Goal: Transaction & Acquisition: Purchase product/service

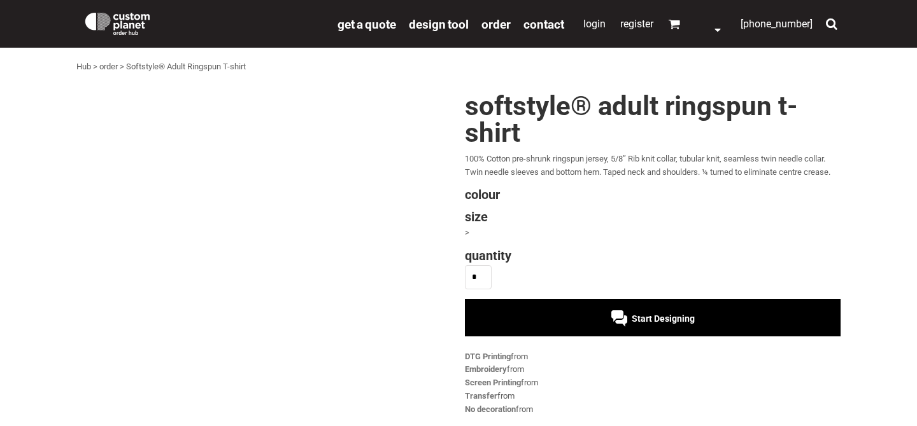
click at [479, 279] on input "*" at bounding box center [478, 277] width 27 height 24
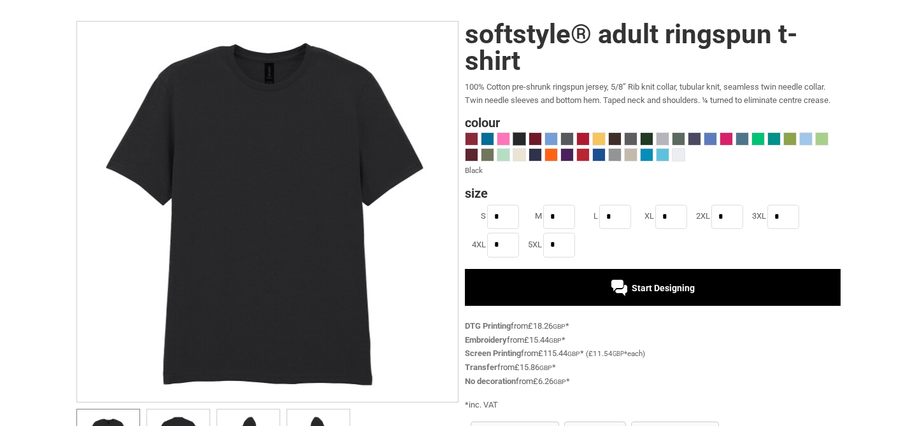
scroll to position [74, 0]
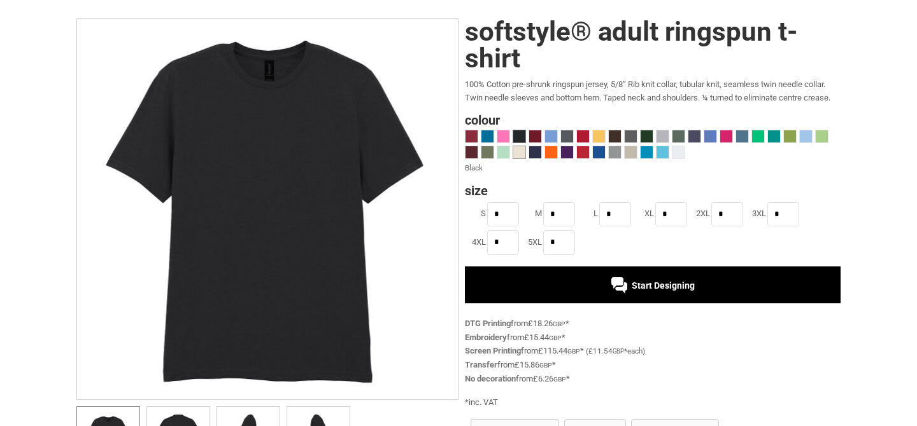
click at [524, 156] on span at bounding box center [519, 152] width 12 height 12
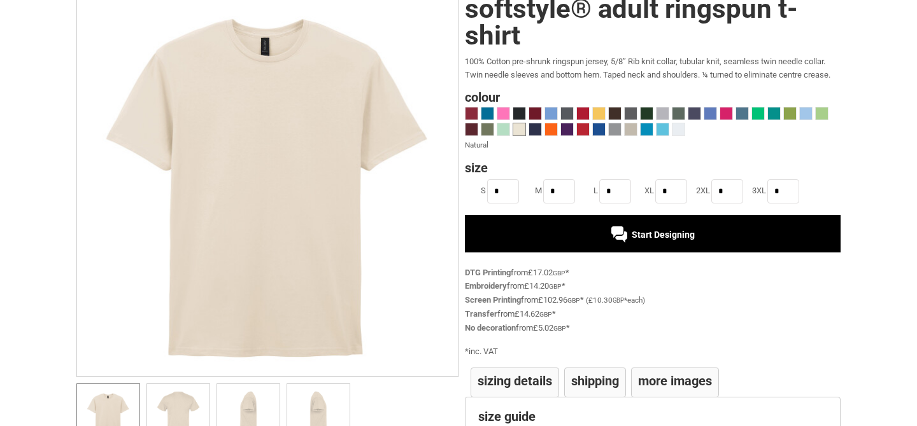
scroll to position [101, 0]
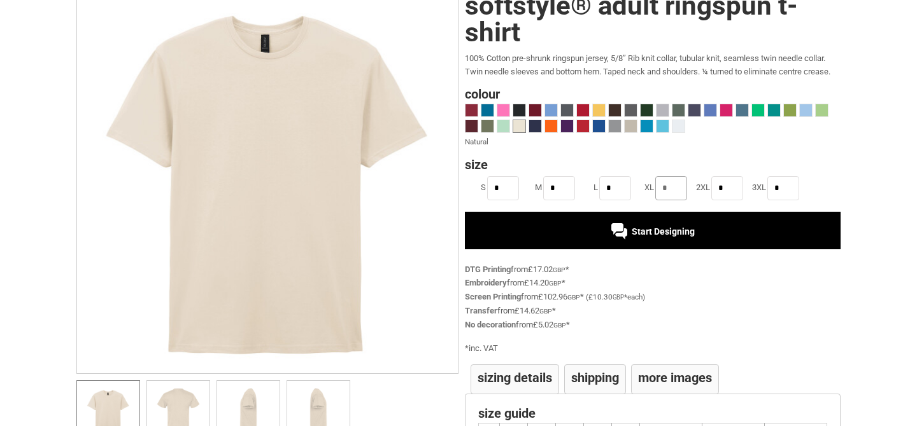
click at [672, 193] on input "*" at bounding box center [671, 188] width 32 height 24
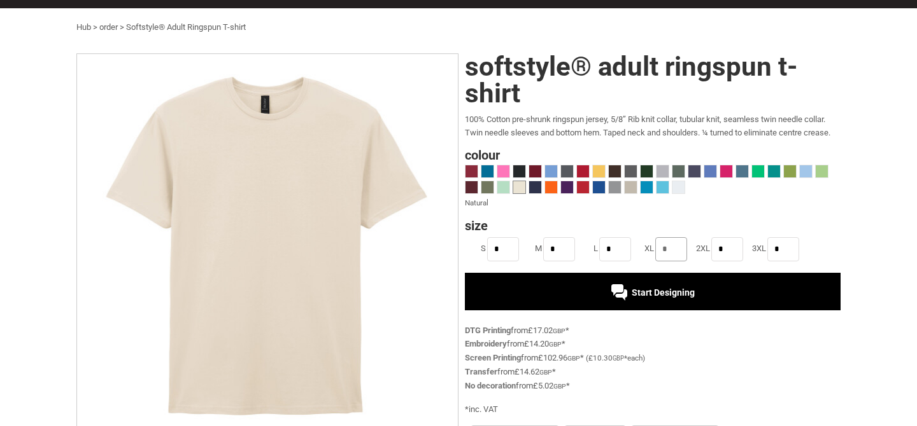
scroll to position [40, 0]
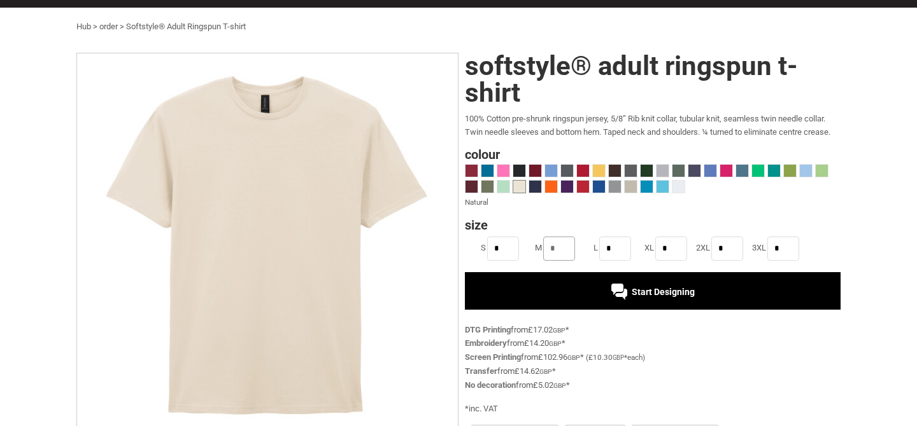
click at [554, 248] on input "*" at bounding box center [559, 249] width 32 height 24
click at [615, 248] on input "*" at bounding box center [615, 249] width 32 height 24
drag, startPoint x: 621, startPoint y: 247, endPoint x: 584, endPoint y: 247, distance: 36.9
click at [584, 247] on li "L *" at bounding box center [605, 249] width 56 height 28
type input "*"
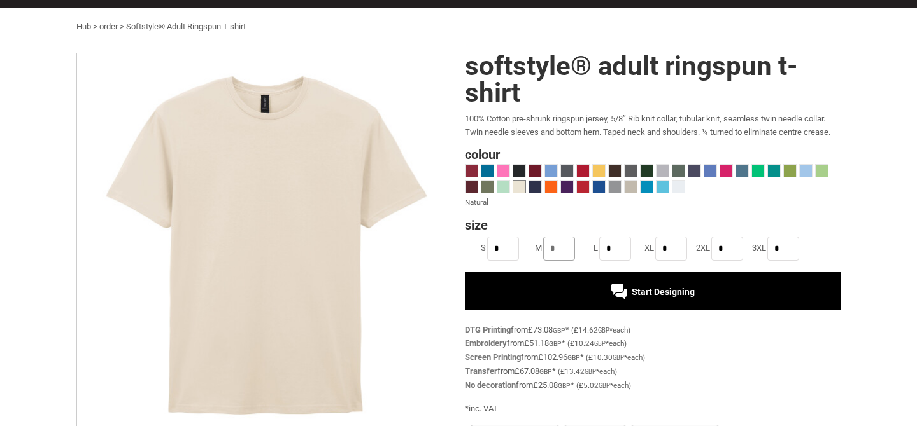
drag, startPoint x: 571, startPoint y: 249, endPoint x: 516, endPoint y: 250, distance: 54.7
click at [516, 250] on ul "S * M * L * XL * 2XL * 3XL *" at bounding box center [653, 249] width 376 height 28
type input "*"
drag, startPoint x: 510, startPoint y: 247, endPoint x: 478, endPoint y: 248, distance: 32.5
click at [478, 248] on li "S *" at bounding box center [493, 249] width 56 height 28
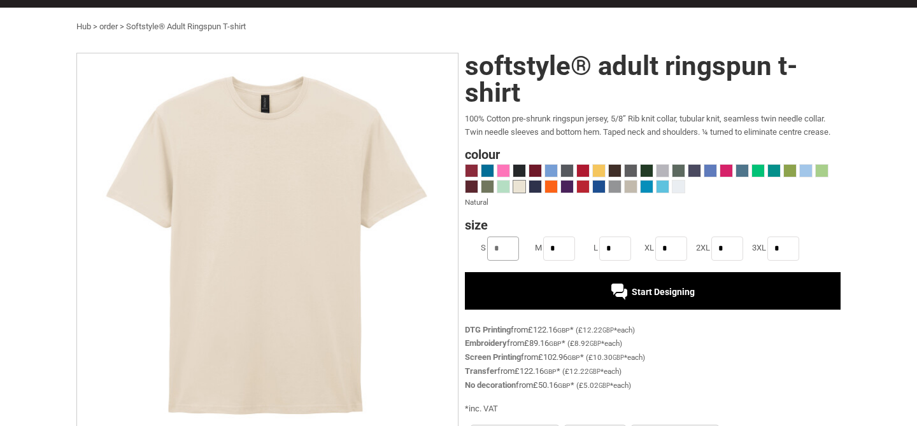
type input "*"
drag, startPoint x: 556, startPoint y: 247, endPoint x: 533, endPoint y: 247, distance: 23.6
click at [533, 247] on li "M *" at bounding box center [549, 249] width 56 height 28
type input "**"
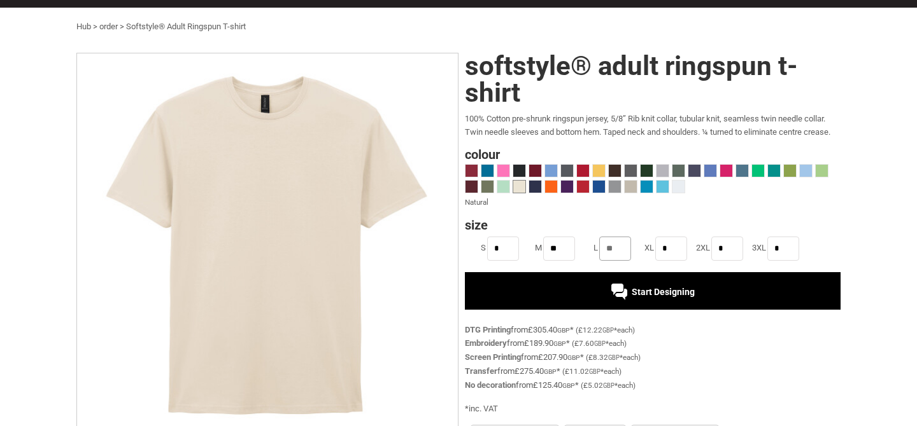
type input "**"
type input "*"
drag, startPoint x: 727, startPoint y: 248, endPoint x: 702, endPoint y: 248, distance: 24.8
click at [702, 248] on li "2XL *" at bounding box center [717, 249] width 56 height 28
type input "*"
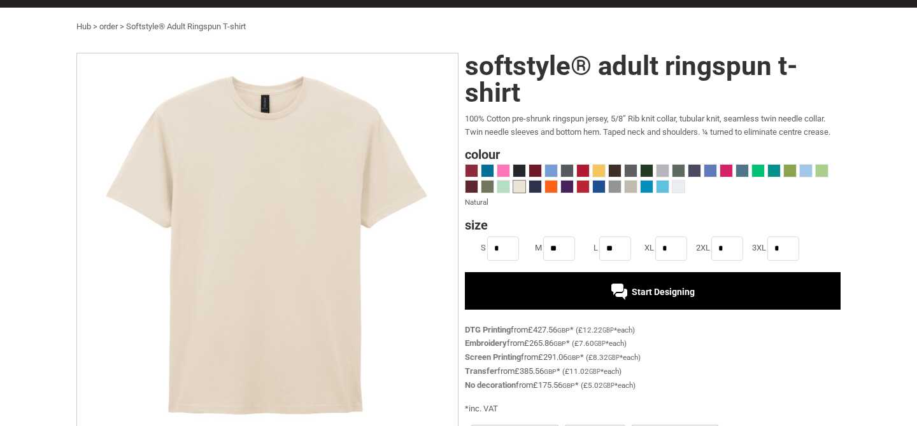
click at [566, 210] on div "Softstyle® Adult Ringspun T-shirt 100% Cotton pre-shrunk ringspun jersey, 5/8” …" at bounding box center [649, 314] width 382 height 522
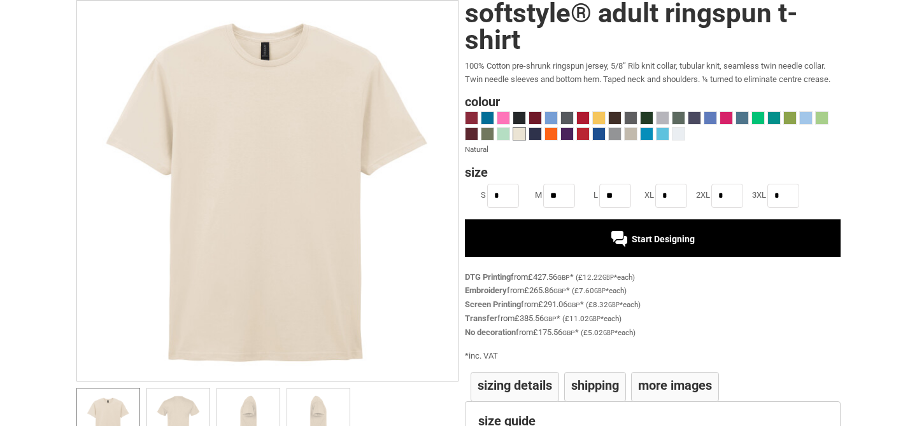
scroll to position [97, 0]
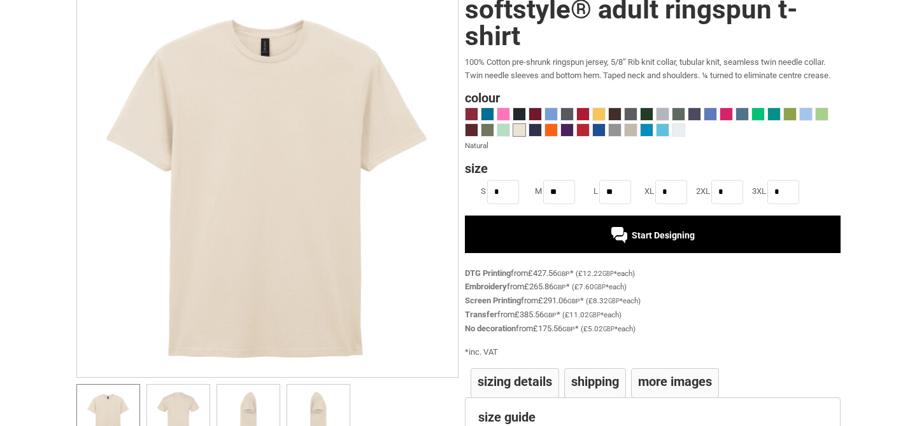
click at [621, 240] on div at bounding box center [618, 236] width 16 height 18
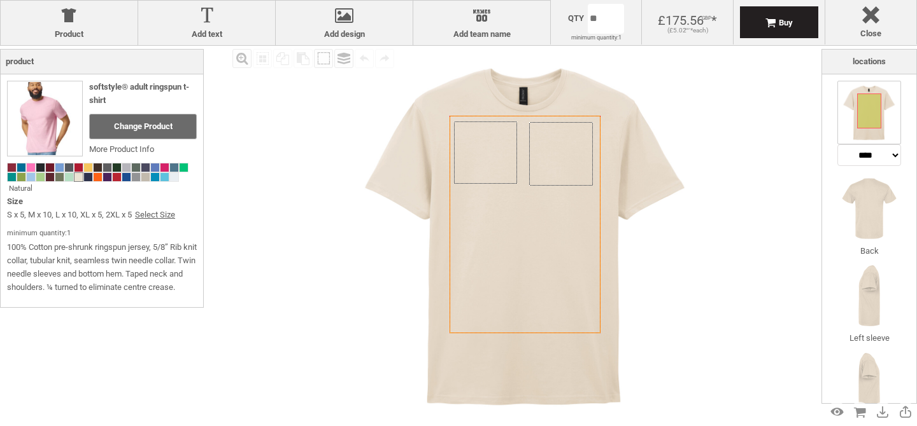
click at [543, 166] on div "Created with Raphaël 2.1.2 Created with Raphaël 2.1.2 Created with Raphaël 2.1.…" at bounding box center [525, 235] width 379 height 379
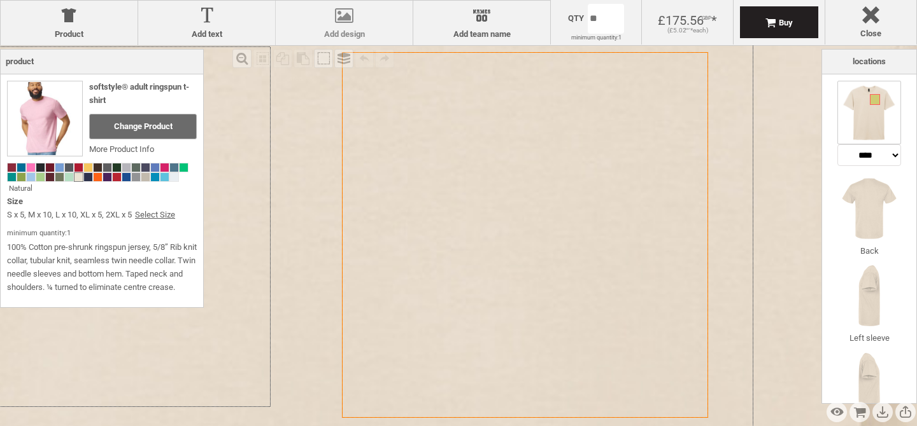
click at [334, 22] on div at bounding box center [344, 18] width 124 height 22
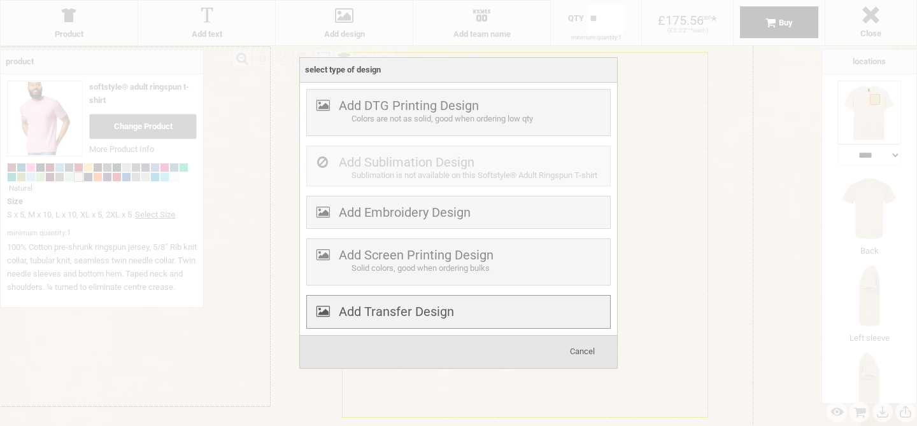
click at [407, 321] on div "Add Transfer Design" at bounding box center [458, 312] width 304 height 34
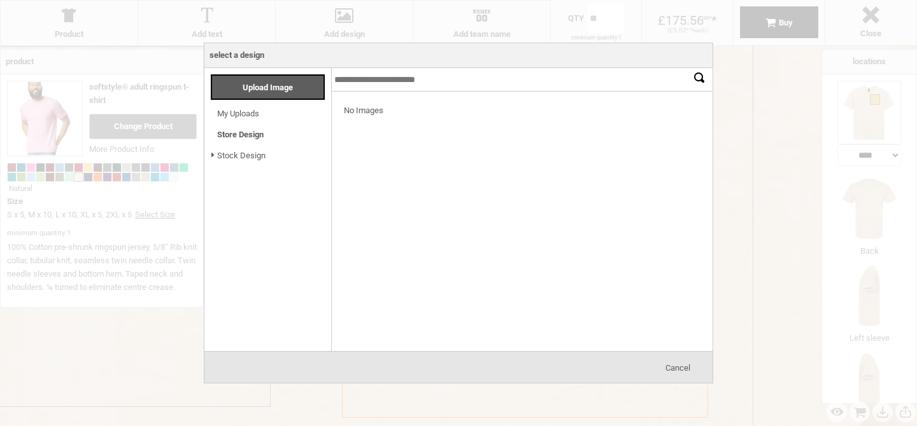
click at [268, 107] on li "My Uploads Loading..." at bounding box center [271, 110] width 120 height 21
click at [272, 85] on span "Upload Image" at bounding box center [268, 88] width 50 height 10
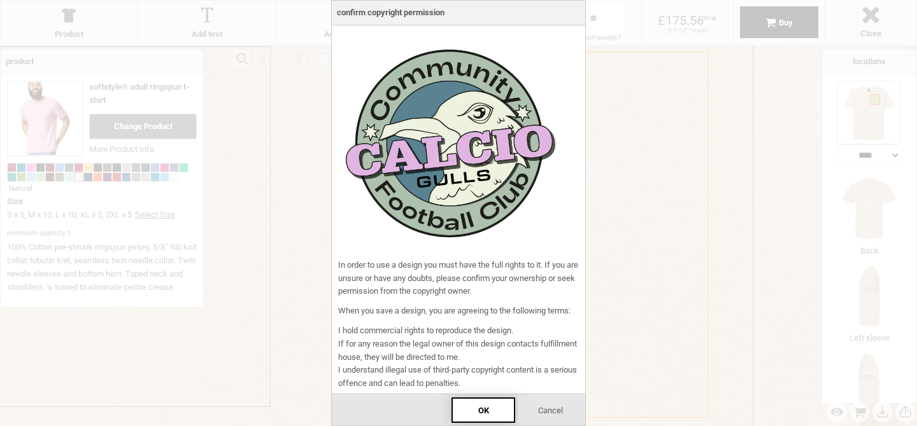
click at [495, 411] on div "OK" at bounding box center [483, 410] width 64 height 25
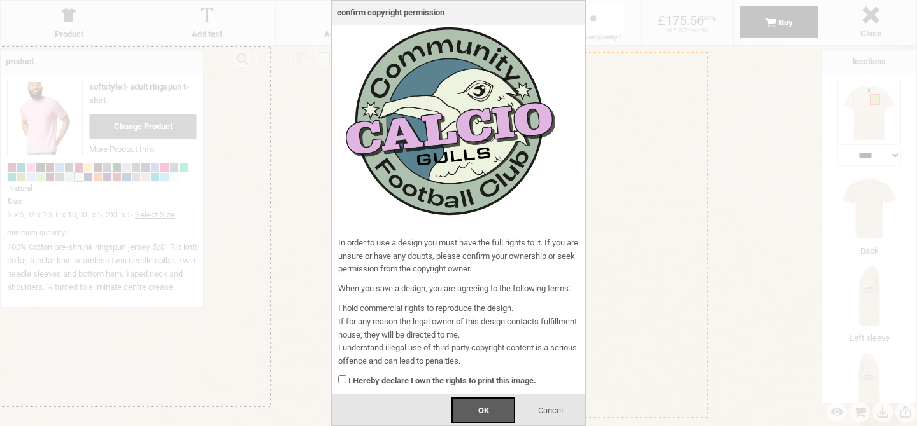
click at [393, 384] on strong "I Hereby declare I own the rights to print this image." at bounding box center [442, 381] width 188 height 10
click at [478, 414] on span "OK" at bounding box center [483, 411] width 11 height 10
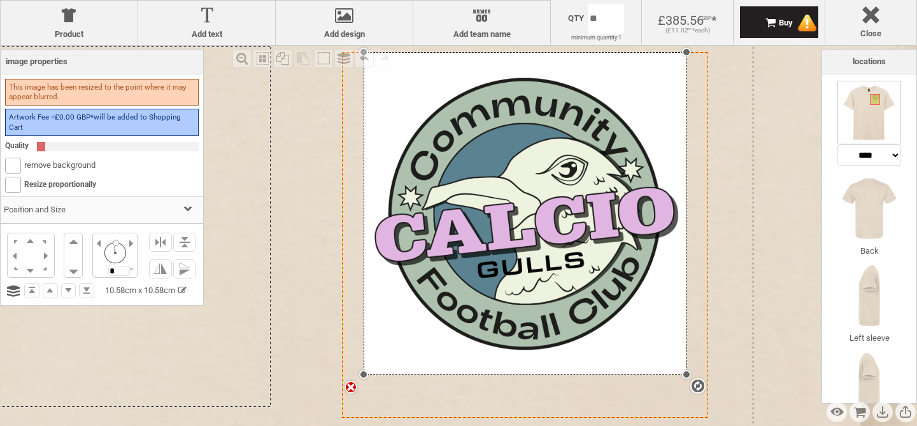
click at [33, 170] on div "remove background" at bounding box center [102, 166] width 194 height 16
click at [32, 160] on label "remove background" at bounding box center [50, 165] width 90 height 10
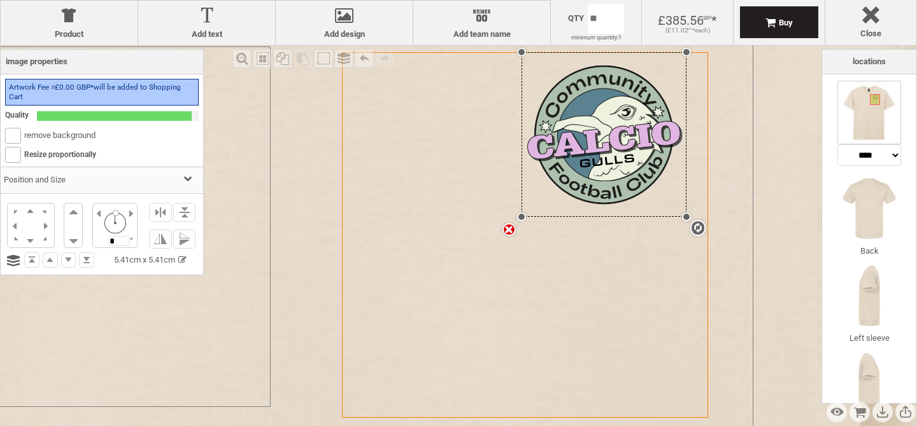
drag, startPoint x: 362, startPoint y: 375, endPoint x: 558, endPoint y: 217, distance: 251.7
click at [558, 217] on div "Created with Raphaël 2.1.2 Created with Raphaël 2.1.2 Created with Raphaël 2.1.…" at bounding box center [525, 235] width 366 height 366
click at [343, 216] on icon "Created with [PERSON_NAME] 2.1.2" at bounding box center [525, 235] width 366 height 366
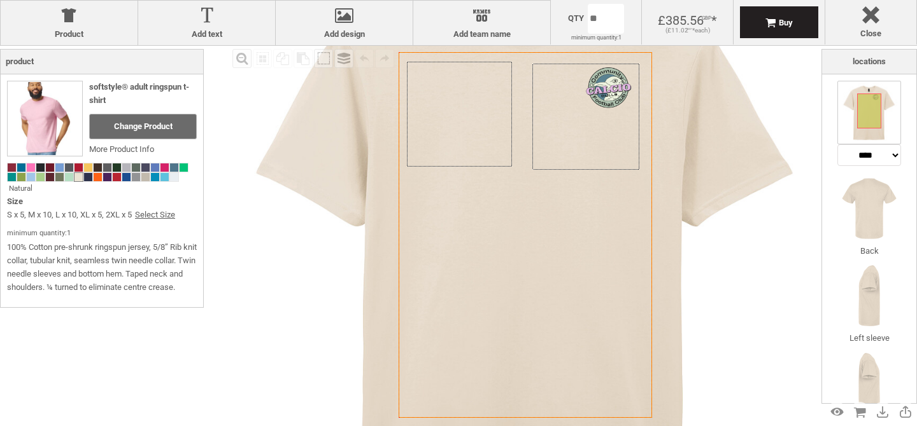
click at [398, 232] on icon "Created with [PERSON_NAME] 2.1.2" at bounding box center [524, 235] width 253 height 366
click at [623, 100] on div "Created with Raphaël 2.1.2 Created with Raphaël 2.1.2 Created with Raphaël 2.1.…" at bounding box center [526, 252] width 637 height 637
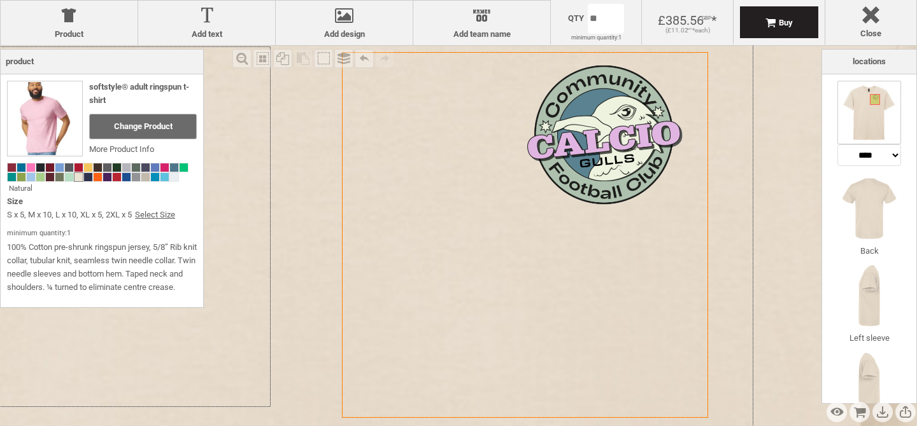
click at [586, 140] on div at bounding box center [603, 134] width 165 height 165
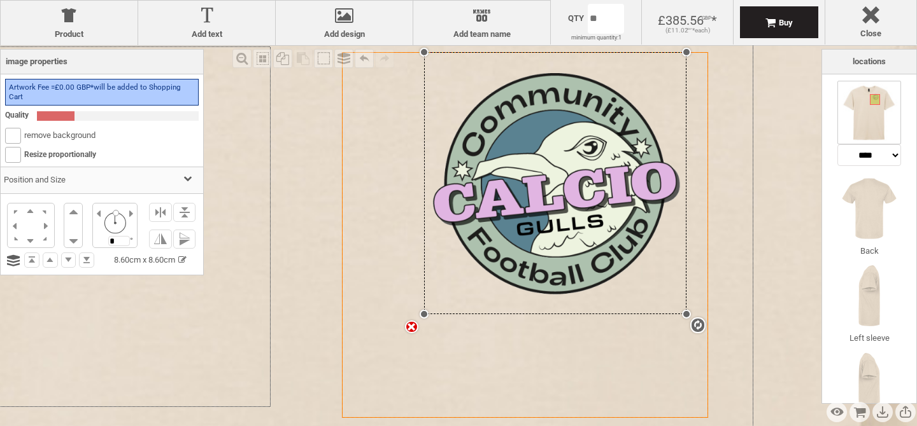
drag, startPoint x: 521, startPoint y: 215, endPoint x: 467, endPoint y: 297, distance: 97.8
click at [465, 299] on div "Created with Raphaël 2.1.2 Created with Raphaël 2.1.2 Created with Raphaël 2.1.…" at bounding box center [525, 235] width 366 height 366
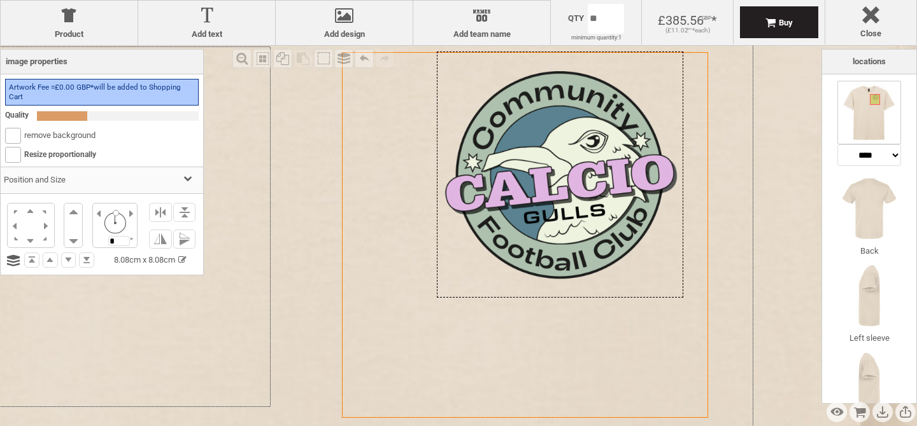
click at [616, 191] on div at bounding box center [560, 175] width 246 height 246
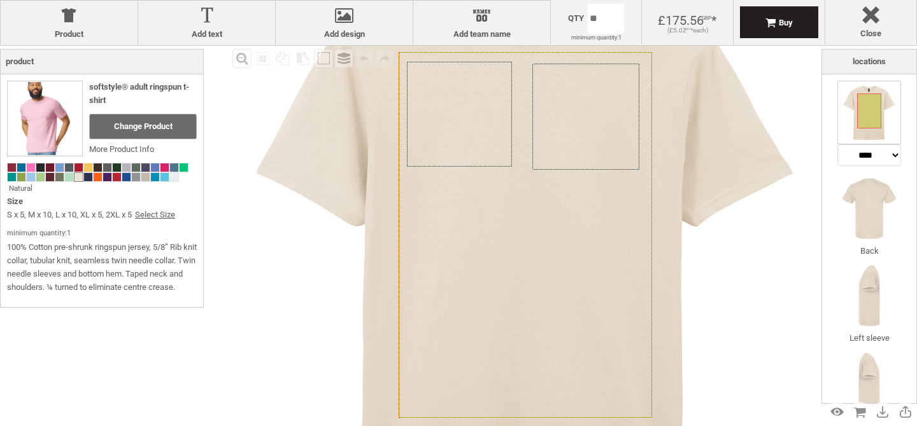
click at [398, 297] on icon "Created with [PERSON_NAME] 2.1.2" at bounding box center [524, 235] width 253 height 366
click at [605, 144] on div "Created with Raphaël 2.1.2 Created with Raphaël 2.1.2 Created with Raphaël 2.1.…" at bounding box center [526, 252] width 637 height 637
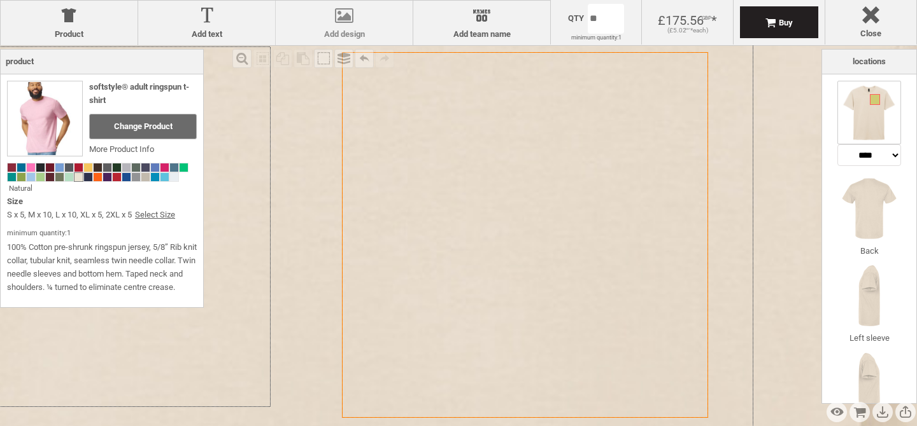
click at [363, 30] on label "Add design" at bounding box center [344, 34] width 124 height 10
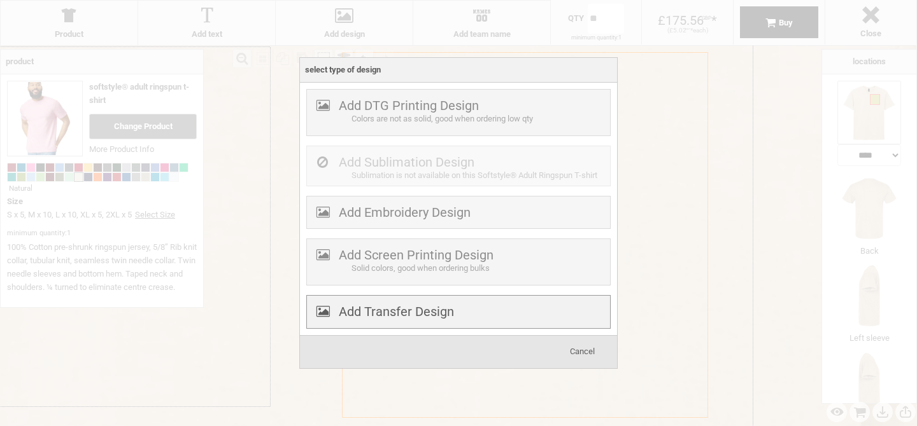
click at [391, 316] on label "Add Transfer Design" at bounding box center [396, 311] width 115 height 15
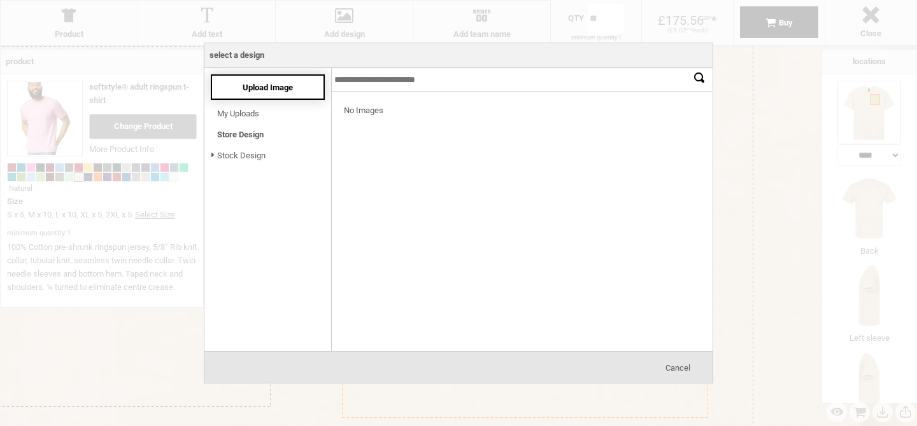
click at [257, 86] on span "Upload Image" at bounding box center [268, 88] width 50 height 10
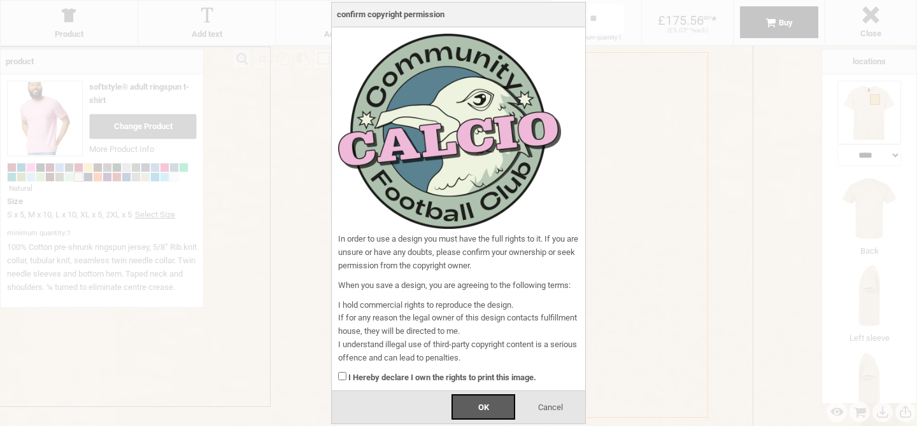
scroll to position [0, 0]
click at [335, 375] on div "In order to use a design you must have the full rights to it. If you are unsure…" at bounding box center [458, 209] width 253 height 364
click at [475, 403] on div "OK" at bounding box center [483, 407] width 64 height 25
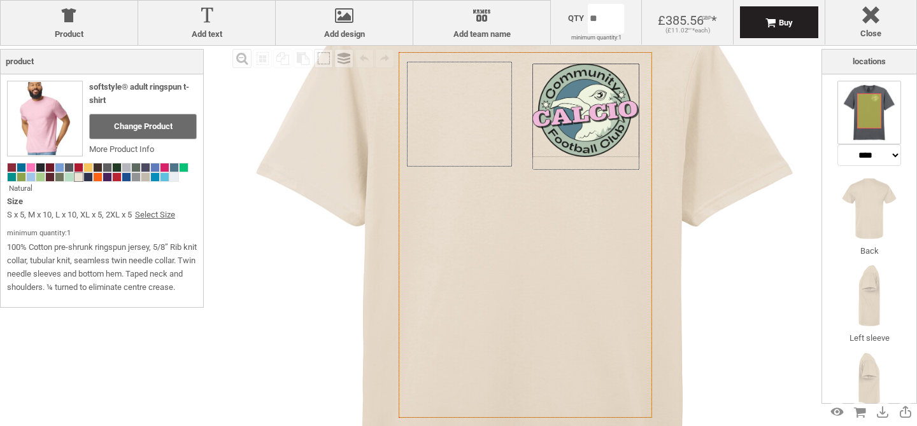
click at [581, 106] on div "Created with Raphaël 2.1.2 Created with Raphaël 2.1.2 Created with Raphaël 2.1.…" at bounding box center [526, 252] width 637 height 637
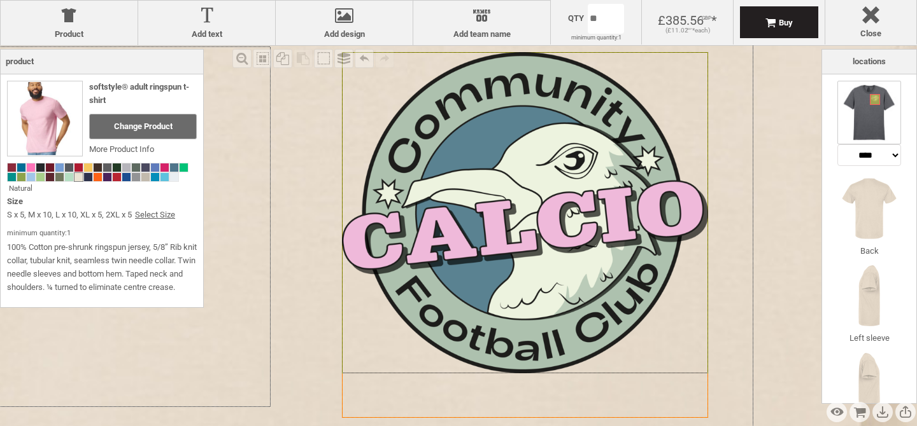
click at [434, 299] on div at bounding box center [525, 212] width 366 height 321
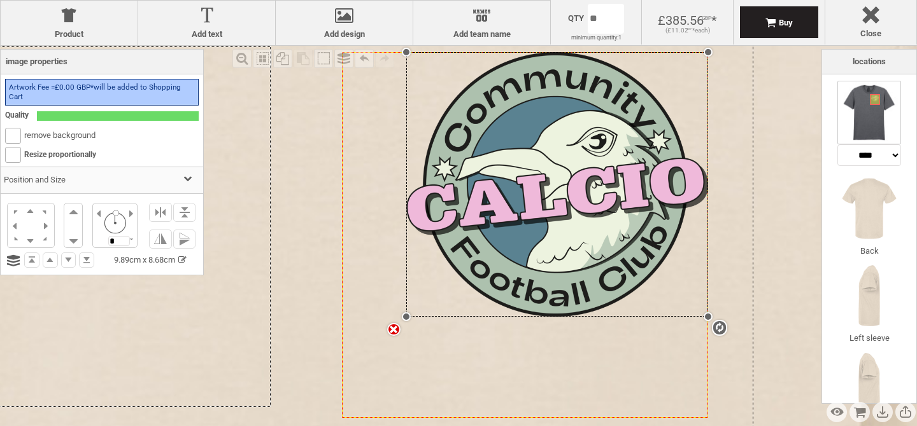
drag, startPoint x: 342, startPoint y: 372, endPoint x: 399, endPoint y: 317, distance: 79.2
click at [399, 317] on div "Created with Raphaël 2.1.2 Created with Raphaël 2.1.2 Created with Raphaël 2.1.…" at bounding box center [525, 235] width 366 height 366
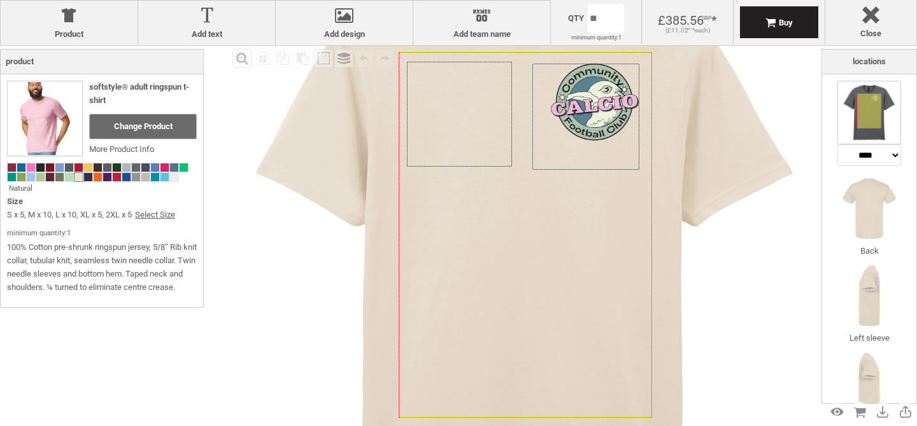
click at [398, 288] on icon "Created with [PERSON_NAME] 2.1.2" at bounding box center [524, 235] width 253 height 366
click at [31, 166] on span at bounding box center [31, 168] width 8 height 8
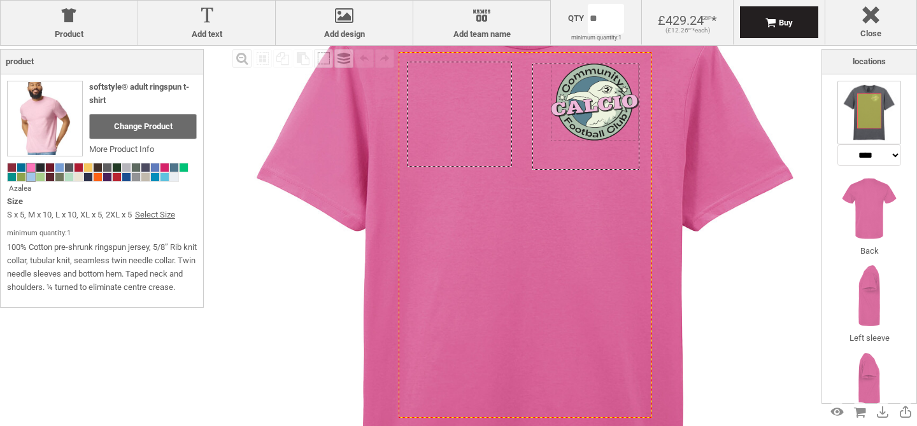
click at [27, 175] on span at bounding box center [31, 177] width 8 height 8
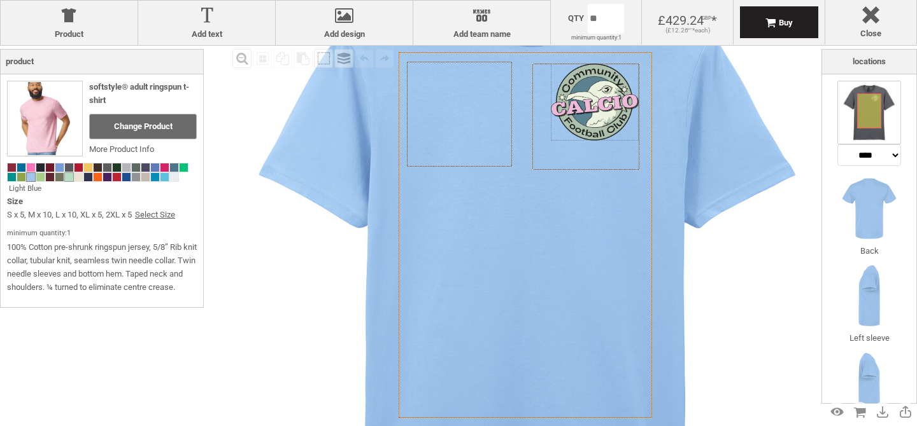
click at [68, 176] on span at bounding box center [69, 177] width 8 height 8
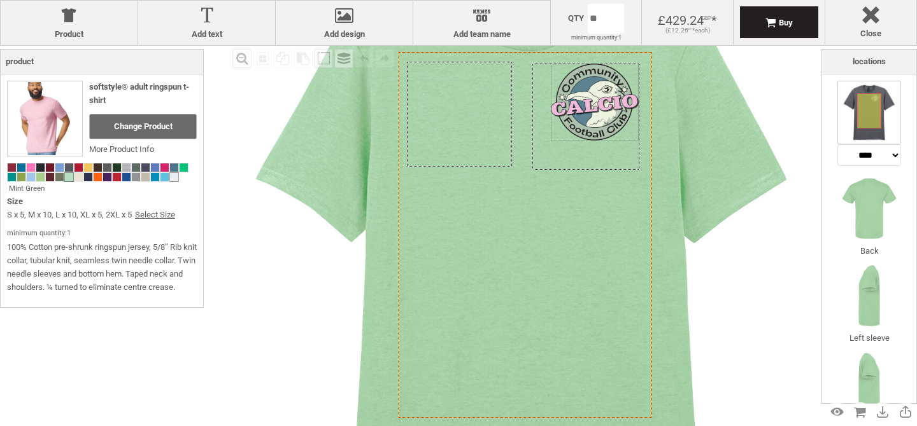
click at [173, 179] on span at bounding box center [174, 177] width 8 height 8
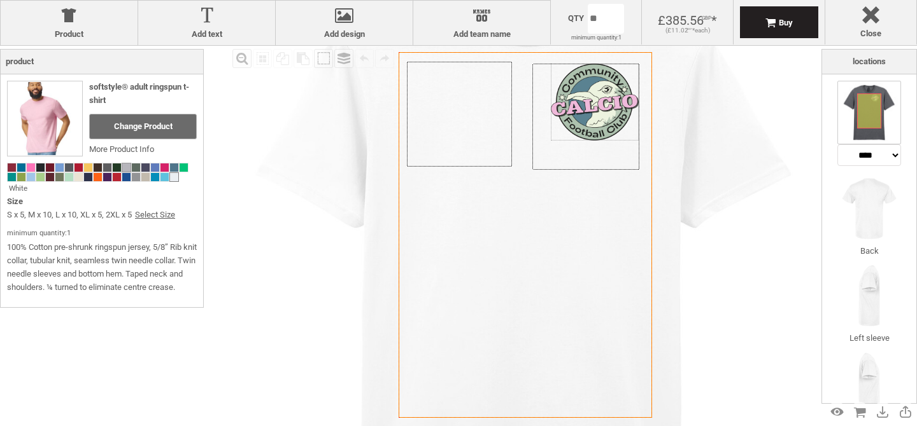
click at [128, 167] on span at bounding box center [126, 168] width 8 height 8
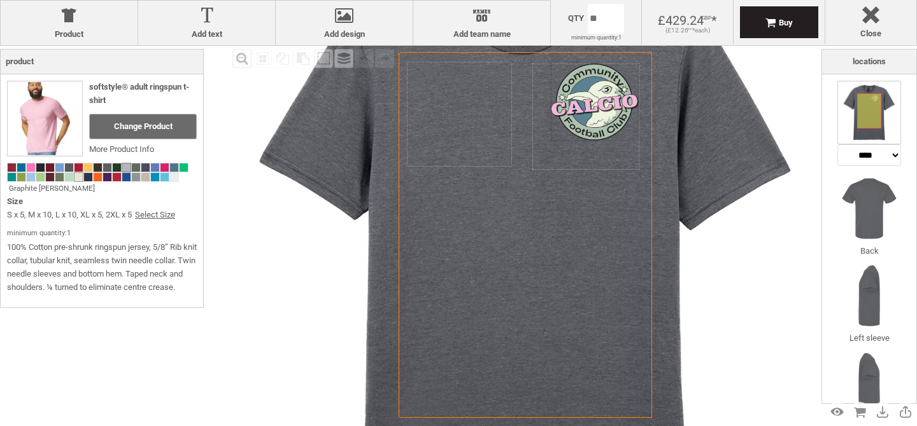
click at [80, 180] on span at bounding box center [78, 177] width 8 height 8
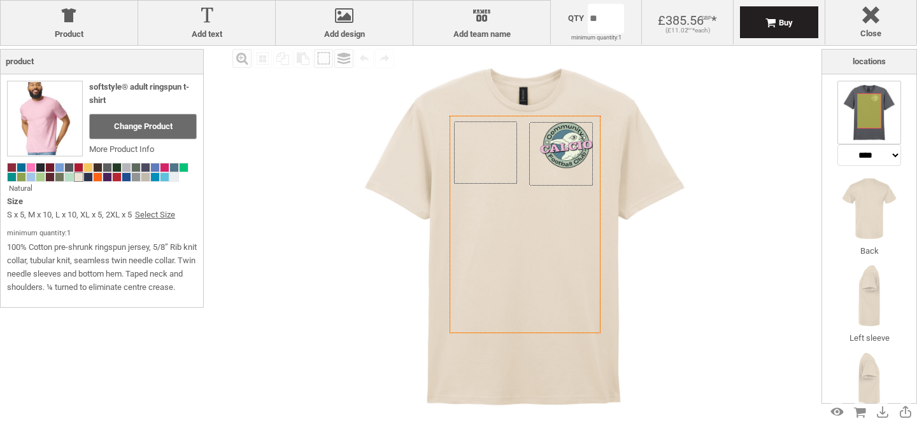
click at [664, 286] on img at bounding box center [525, 235] width 379 height 379
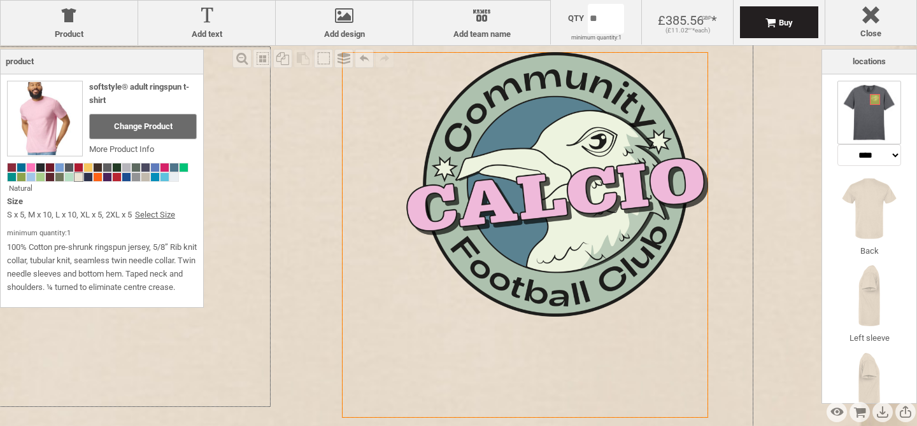
drag, startPoint x: 570, startPoint y: 145, endPoint x: 569, endPoint y: 152, distance: 7.0
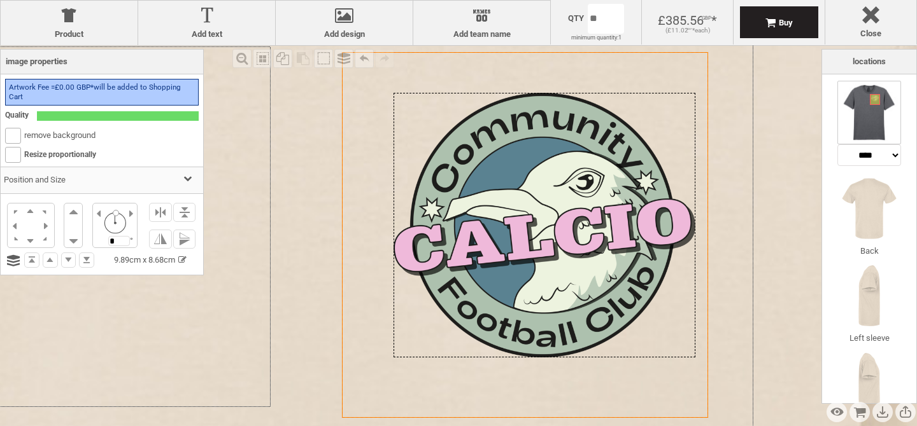
drag, startPoint x: 595, startPoint y: 142, endPoint x: 581, endPoint y: 182, distance: 42.3
click at [581, 182] on div at bounding box center [544, 225] width 302 height 265
select select "*******"
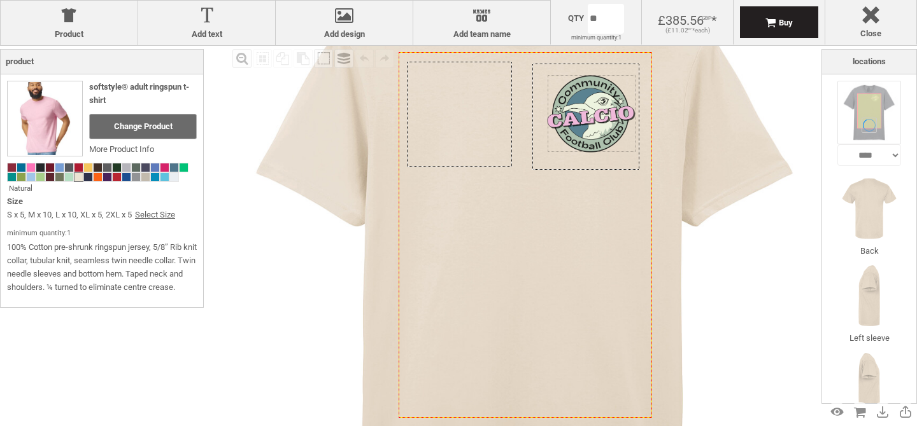
click at [785, 248] on div "Fill Background Zoom in Zoom out Select All Copy All Selected Paste Off On Grou…" at bounding box center [525, 235] width 592 height 379
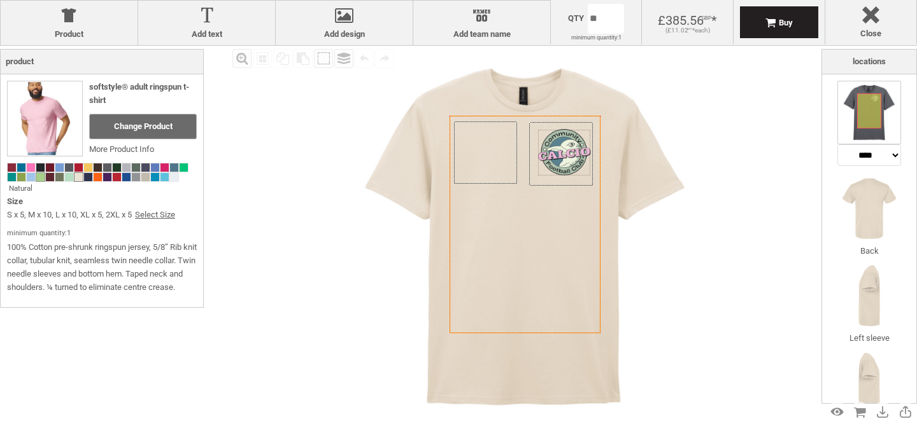
click at [45, 177] on div at bounding box center [41, 178] width 10 height 10
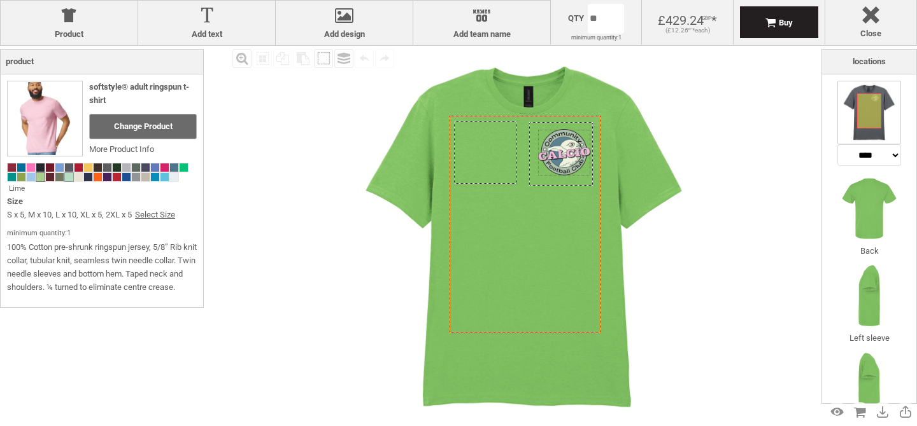
click at [70, 179] on span at bounding box center [69, 177] width 8 height 8
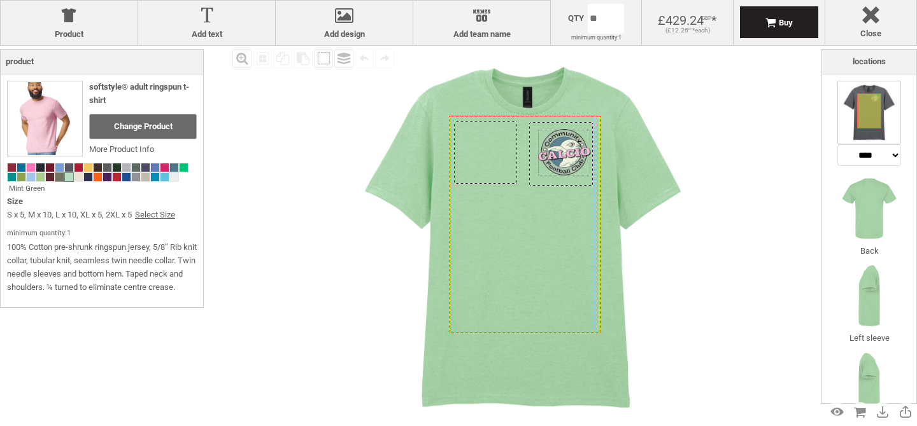
click at [61, 179] on span at bounding box center [59, 177] width 8 height 8
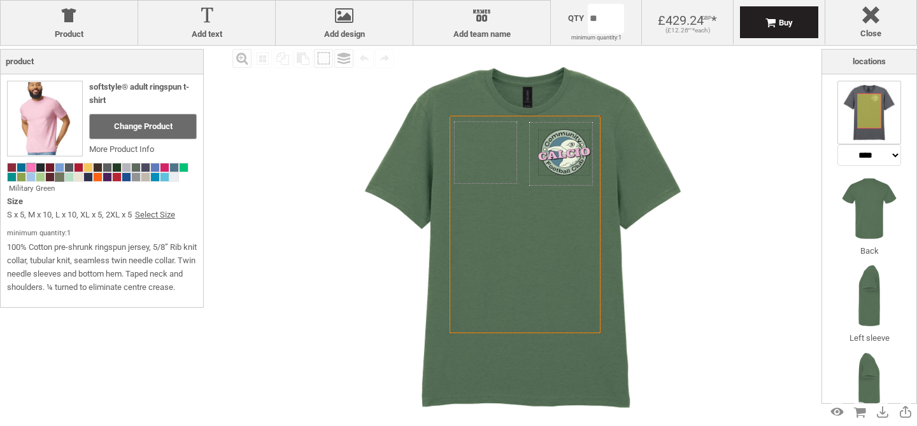
click at [31, 167] on span at bounding box center [31, 168] width 8 height 8
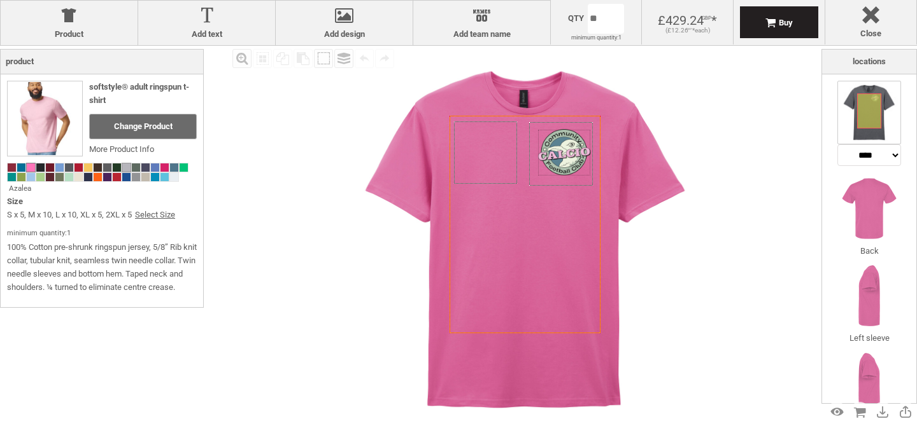
click at [123, 165] on span at bounding box center [126, 168] width 8 height 8
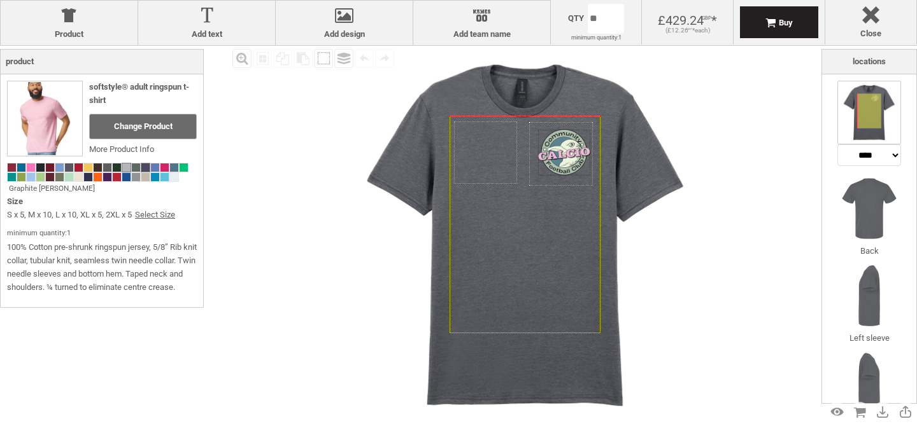
click at [143, 172] on div at bounding box center [146, 168] width 10 height 10
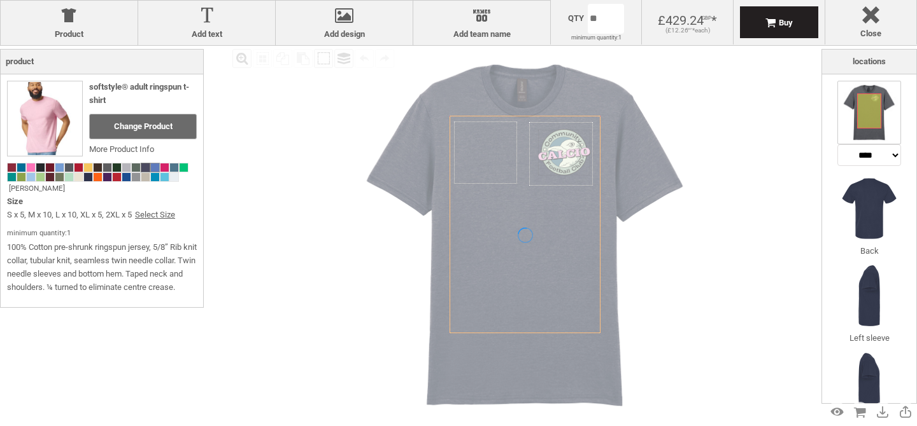
click at [156, 170] on span at bounding box center [155, 168] width 8 height 8
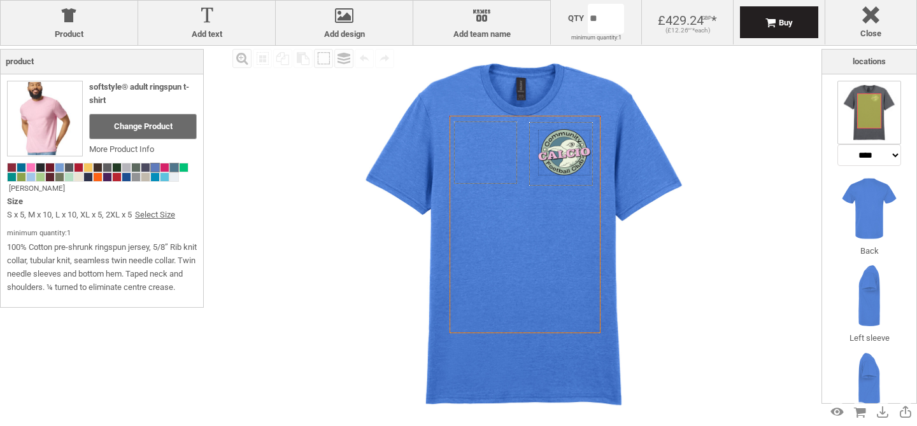
click at [175, 167] on span at bounding box center [174, 168] width 8 height 8
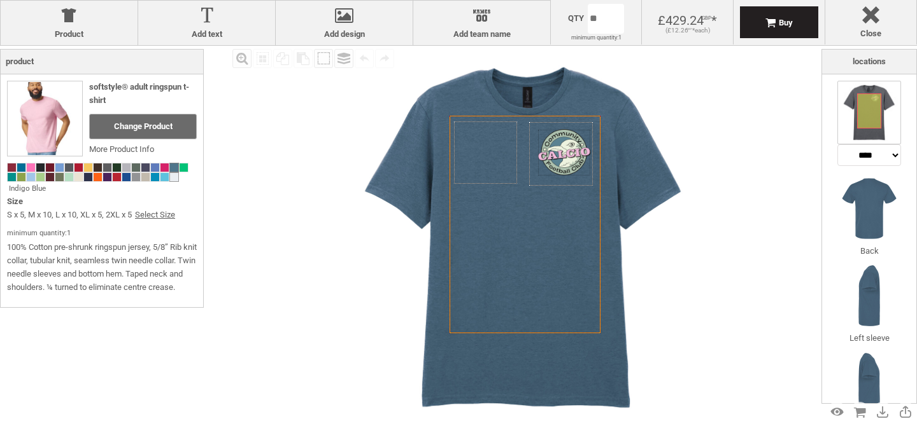
click at [176, 175] on span at bounding box center [174, 177] width 8 height 8
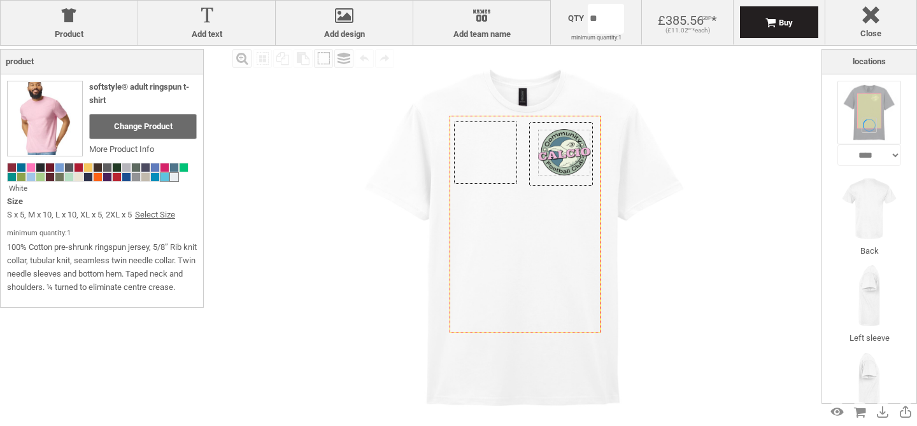
click at [163, 181] on span at bounding box center [164, 177] width 8 height 8
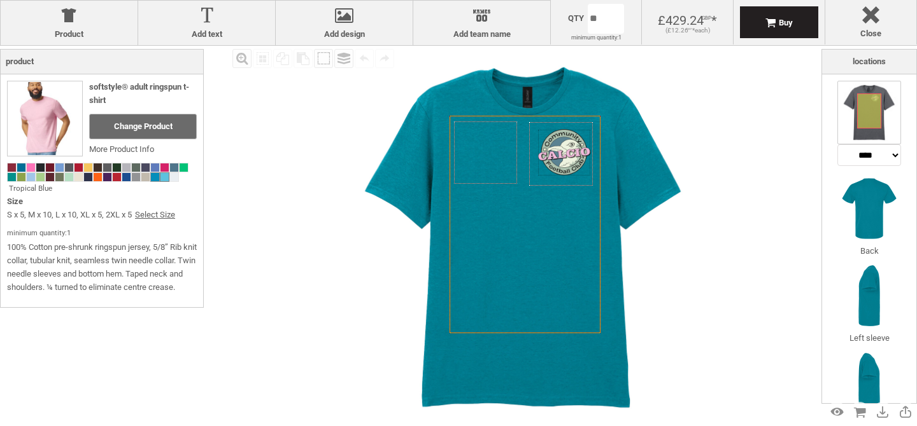
click at [150, 178] on div at bounding box center [155, 178] width 10 height 10
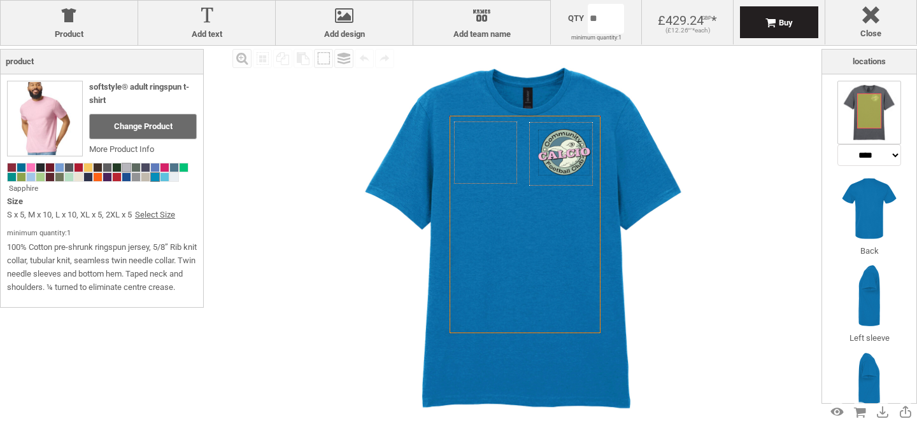
click at [123, 165] on span at bounding box center [126, 168] width 8 height 8
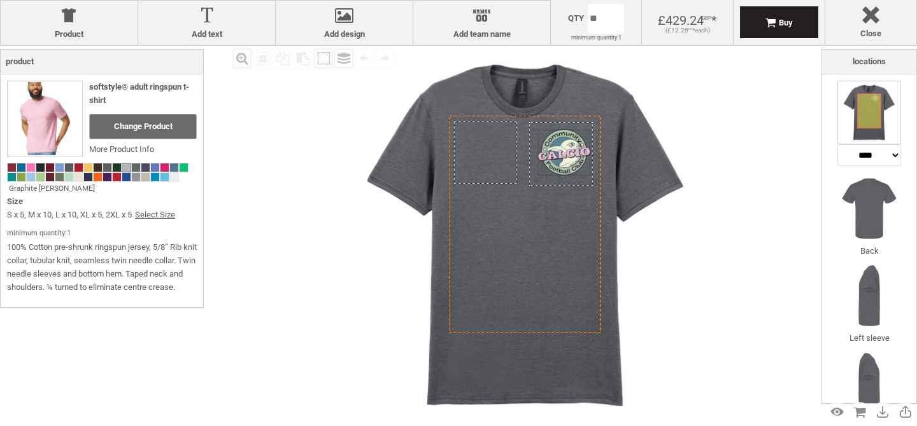
click at [779, 138] on div "Fill Background Zoom in Zoom out Select All Copy All Selected Paste Off On Grou…" at bounding box center [525, 235] width 592 height 379
click at [877, 39] on div "Close Close" at bounding box center [871, 22] width 92 height 45
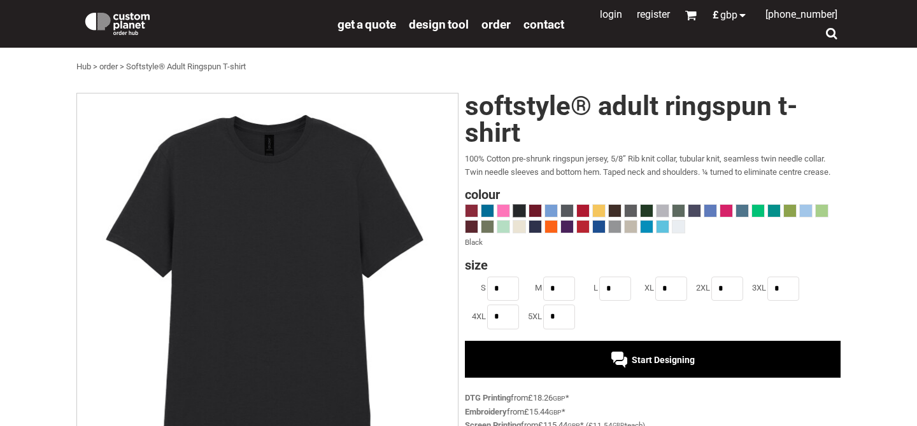
scroll to position [1, 0]
